Goal: Information Seeking & Learning: Understand process/instructions

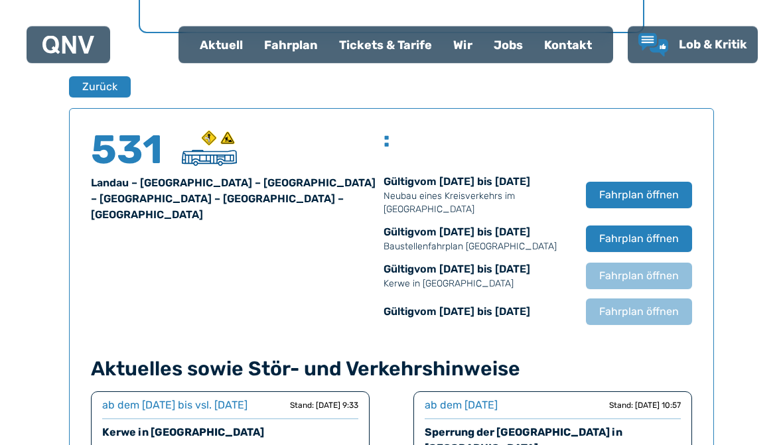
scroll to position [834, 0]
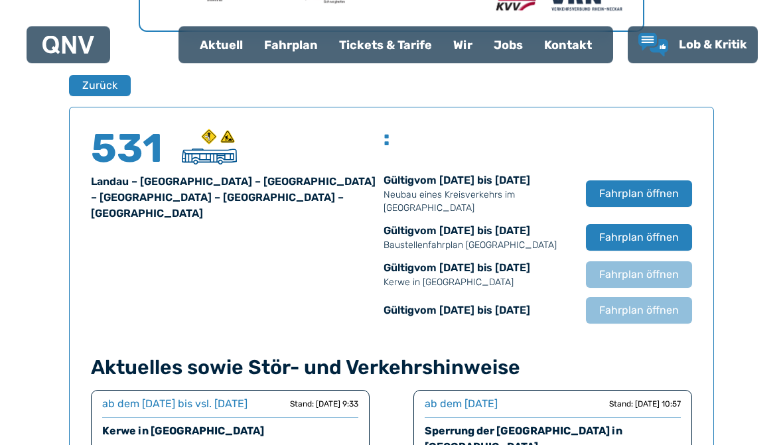
click at [627, 317] on font "Fahrplan öffnen" at bounding box center [639, 310] width 80 height 13
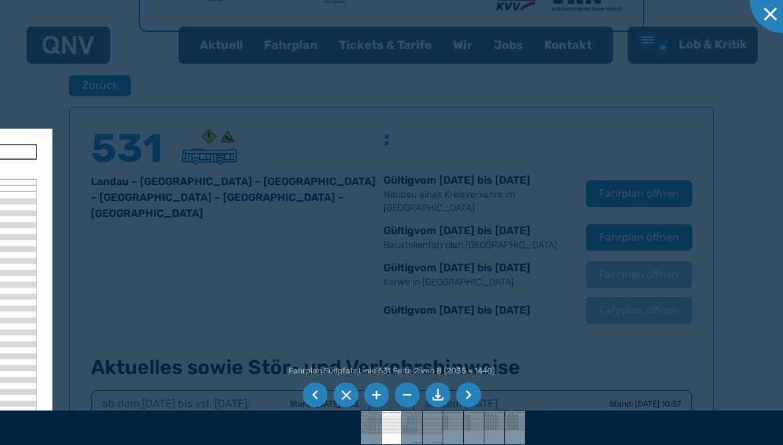
click at [464, 397] on li at bounding box center [468, 395] width 25 height 25
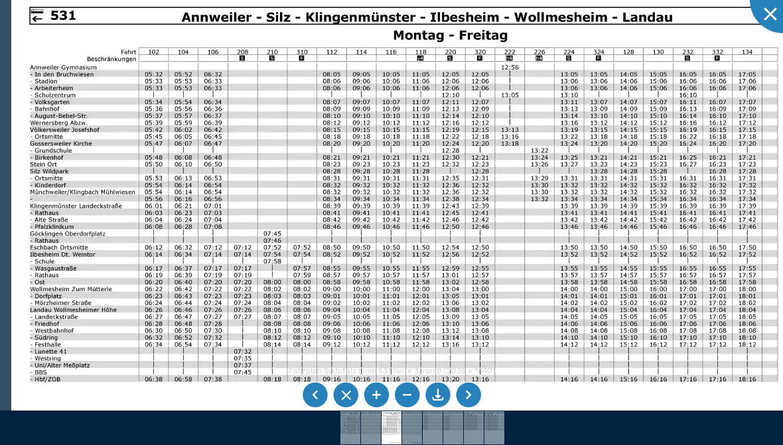
click at [316, 398] on li at bounding box center [314, 395] width 25 height 25
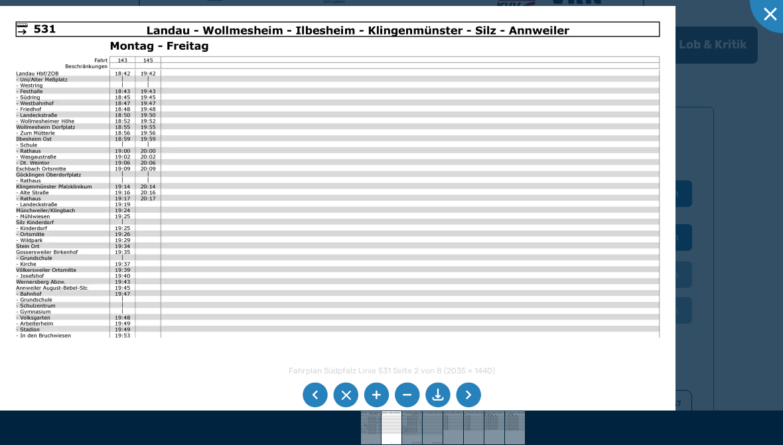
click at [318, 395] on li at bounding box center [314, 395] width 25 height 25
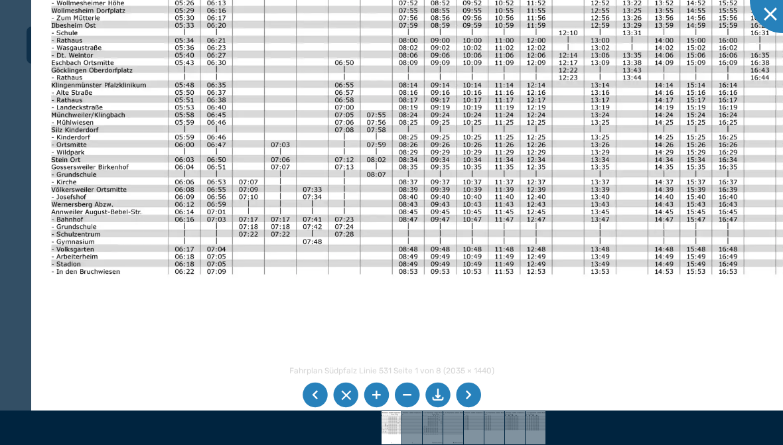
click at [440, 214] on img at bounding box center [454, 158] width 846 height 598
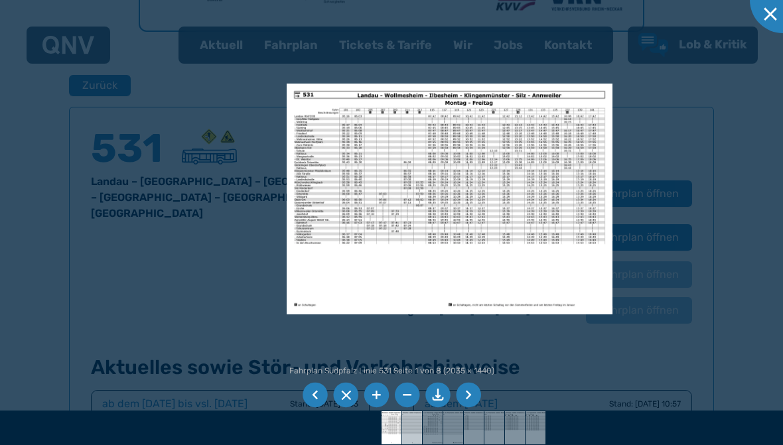
click at [442, 246] on div at bounding box center [391, 222] width 783 height 445
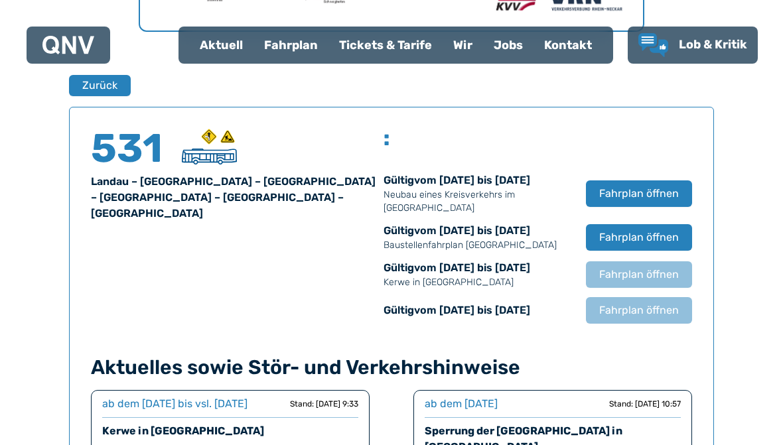
click at [639, 202] on span "Fahrplan öffnen" at bounding box center [639, 194] width 80 height 16
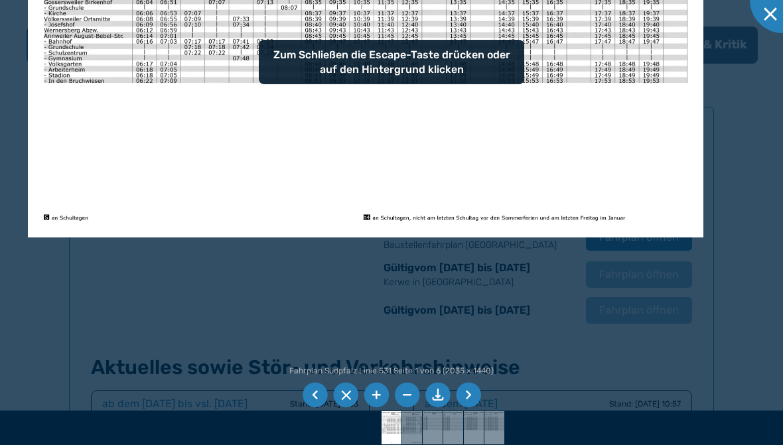
click at [468, 399] on li at bounding box center [468, 395] width 25 height 25
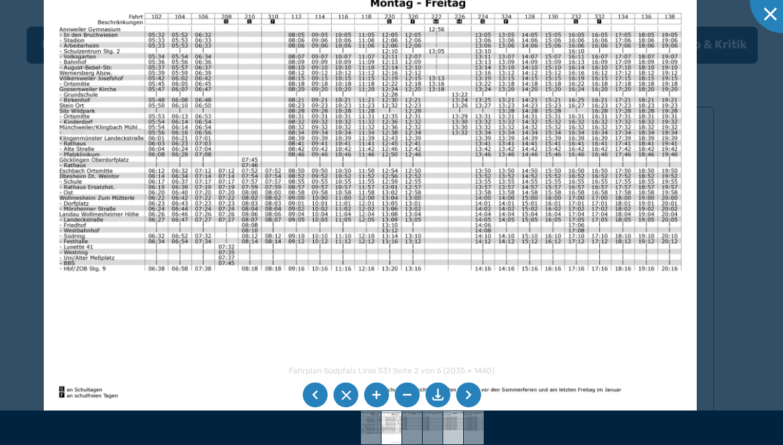
click at [458, 412] on img at bounding box center [453, 427] width 47 height 33
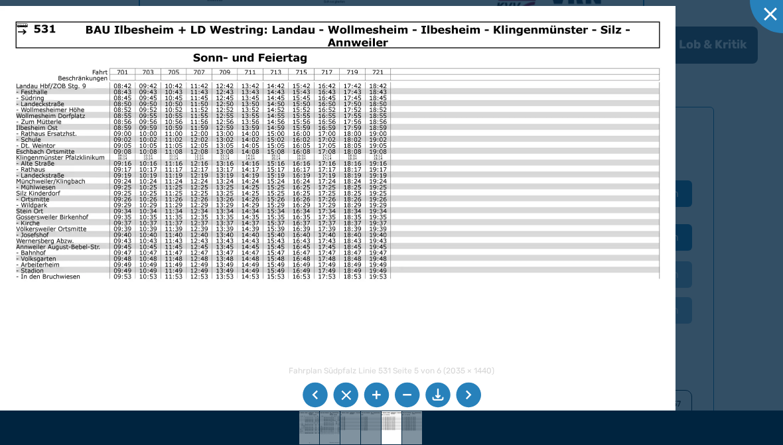
click at [468, 401] on li at bounding box center [468, 395] width 25 height 25
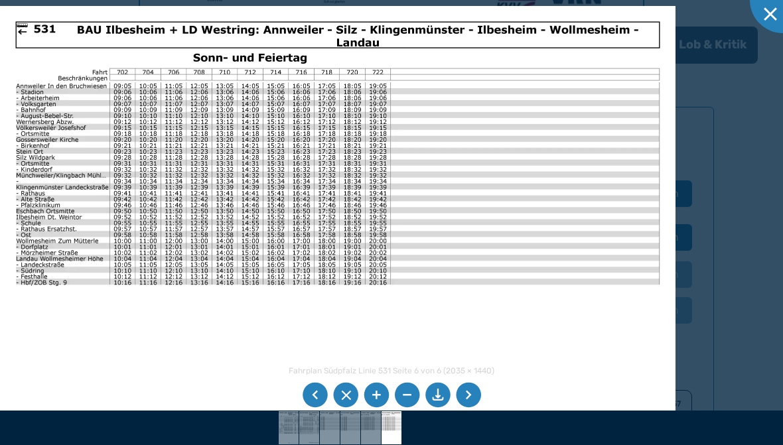
click at [463, 389] on li at bounding box center [468, 395] width 25 height 25
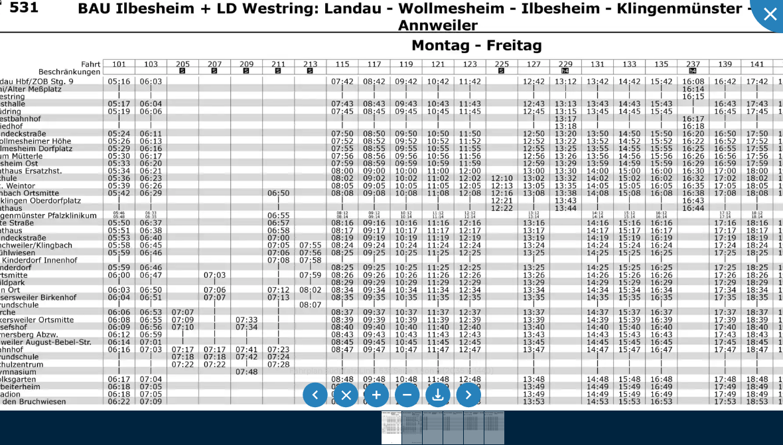
click at [578, 151] on img at bounding box center [411, 293] width 893 height 632
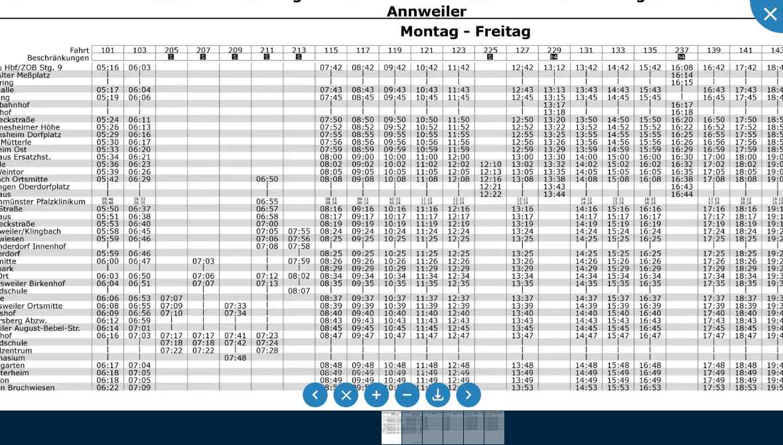
click at [751, 125] on img at bounding box center [400, 279] width 893 height 632
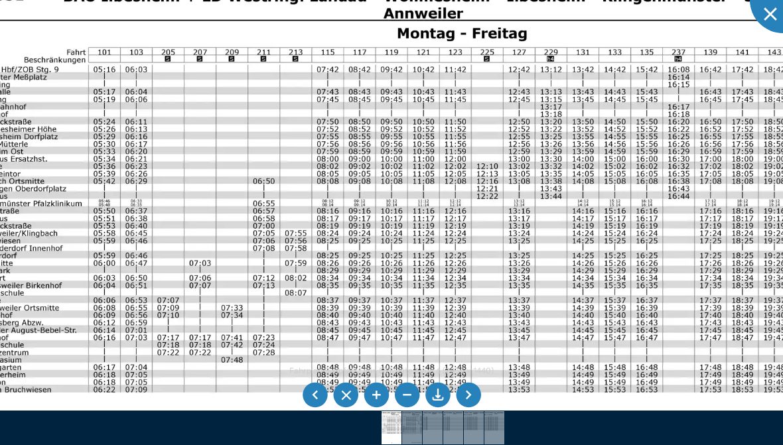
click at [731, 140] on img at bounding box center [396, 281] width 893 height 632
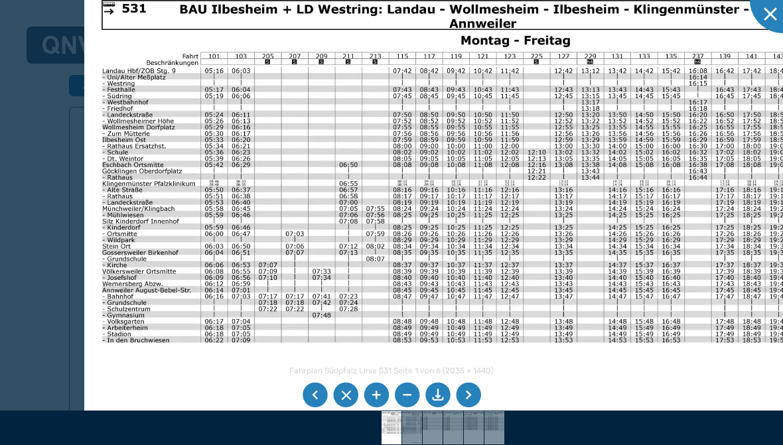
click at [712, 176] on img at bounding box center [460, 249] width 752 height 532
click at [222, 129] on img at bounding box center [460, 249] width 752 height 532
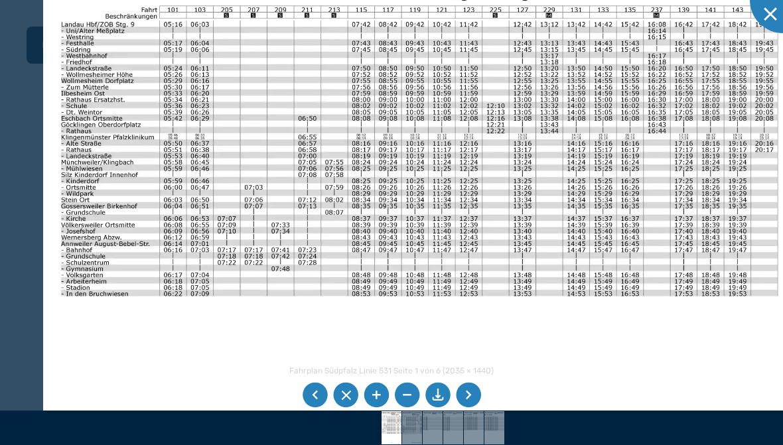
click at [706, 200] on img at bounding box center [419, 202] width 752 height 532
